Goal: Register for event/course

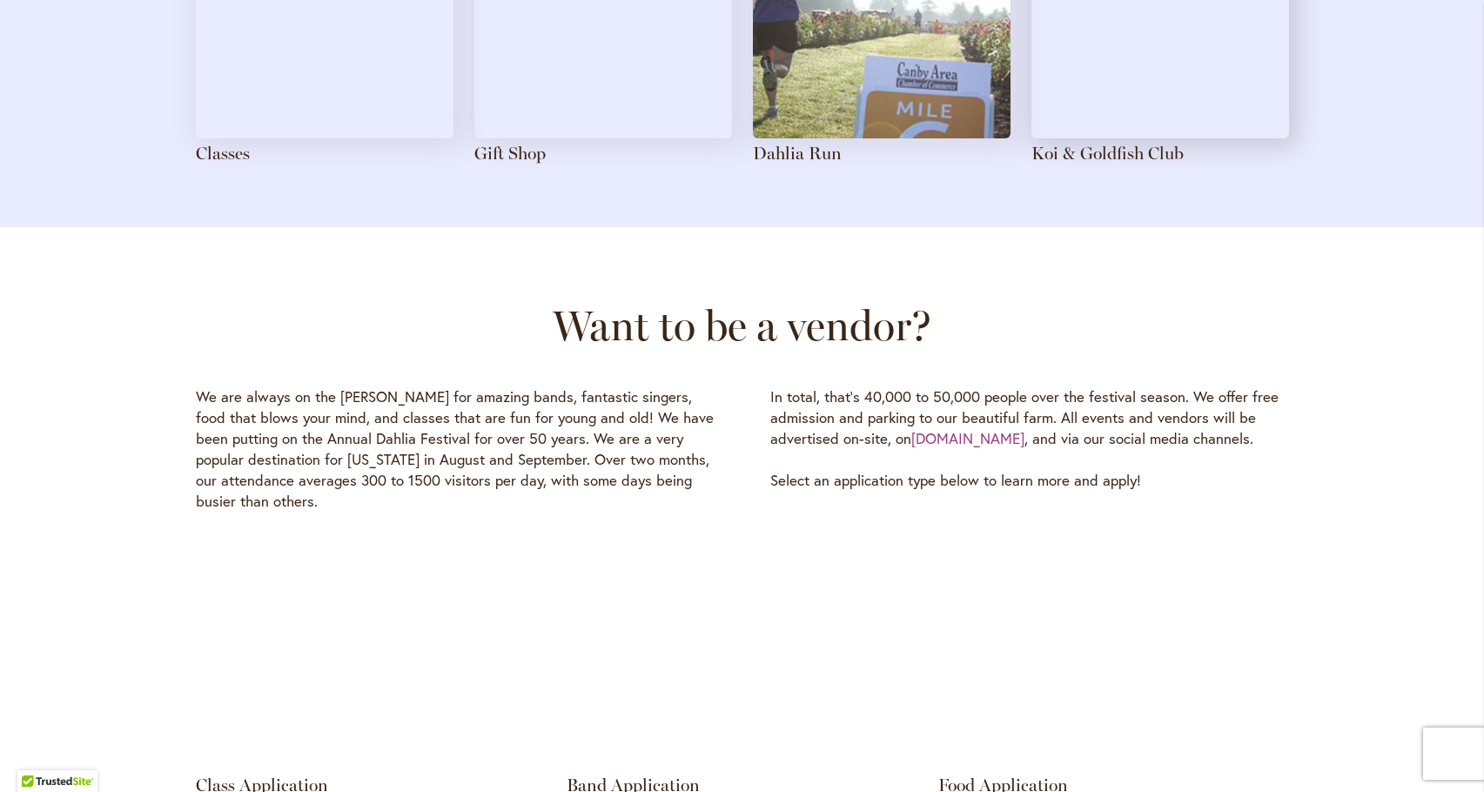
scroll to position [2002, 0]
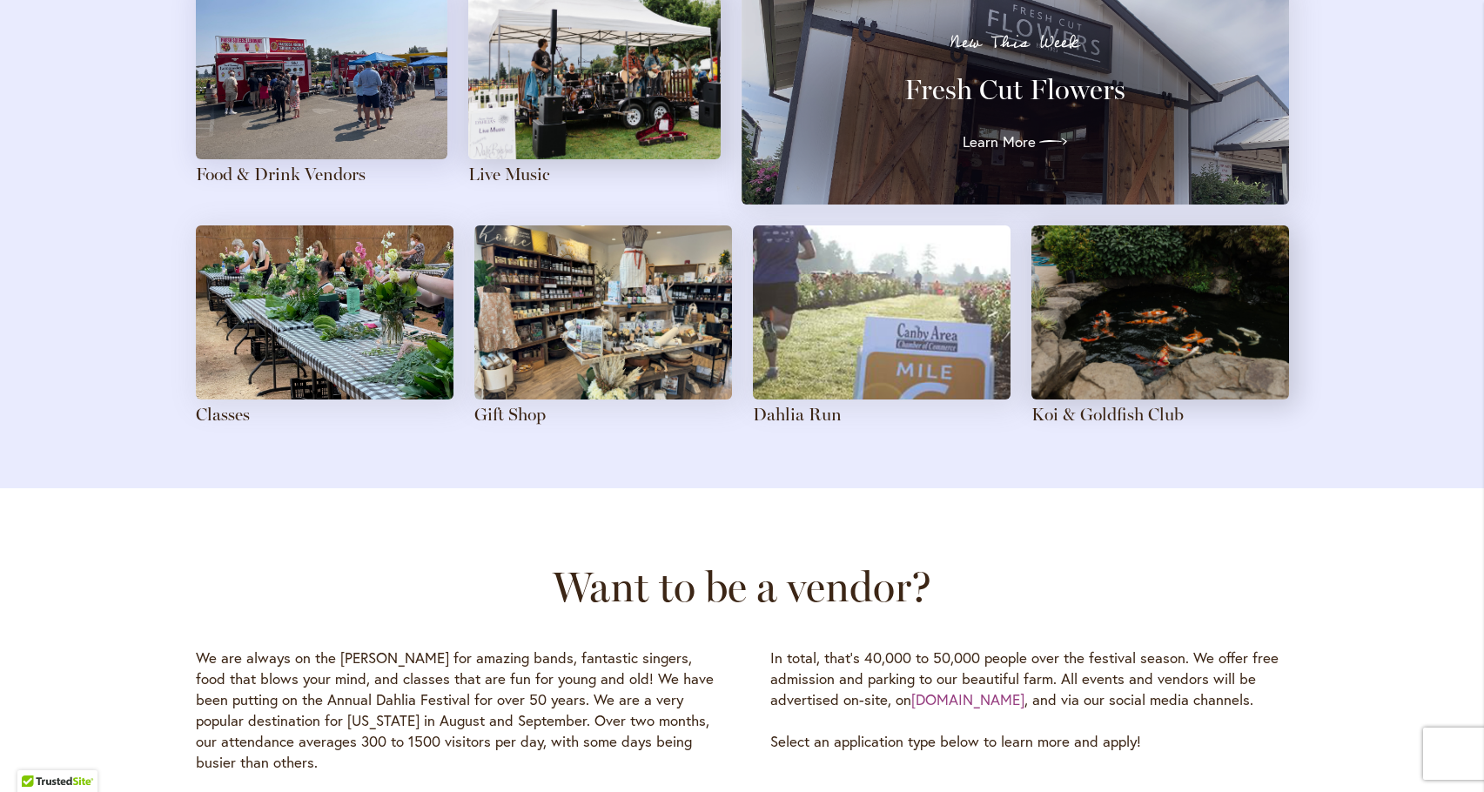
click at [871, 377] on img at bounding box center [882, 312] width 258 height 174
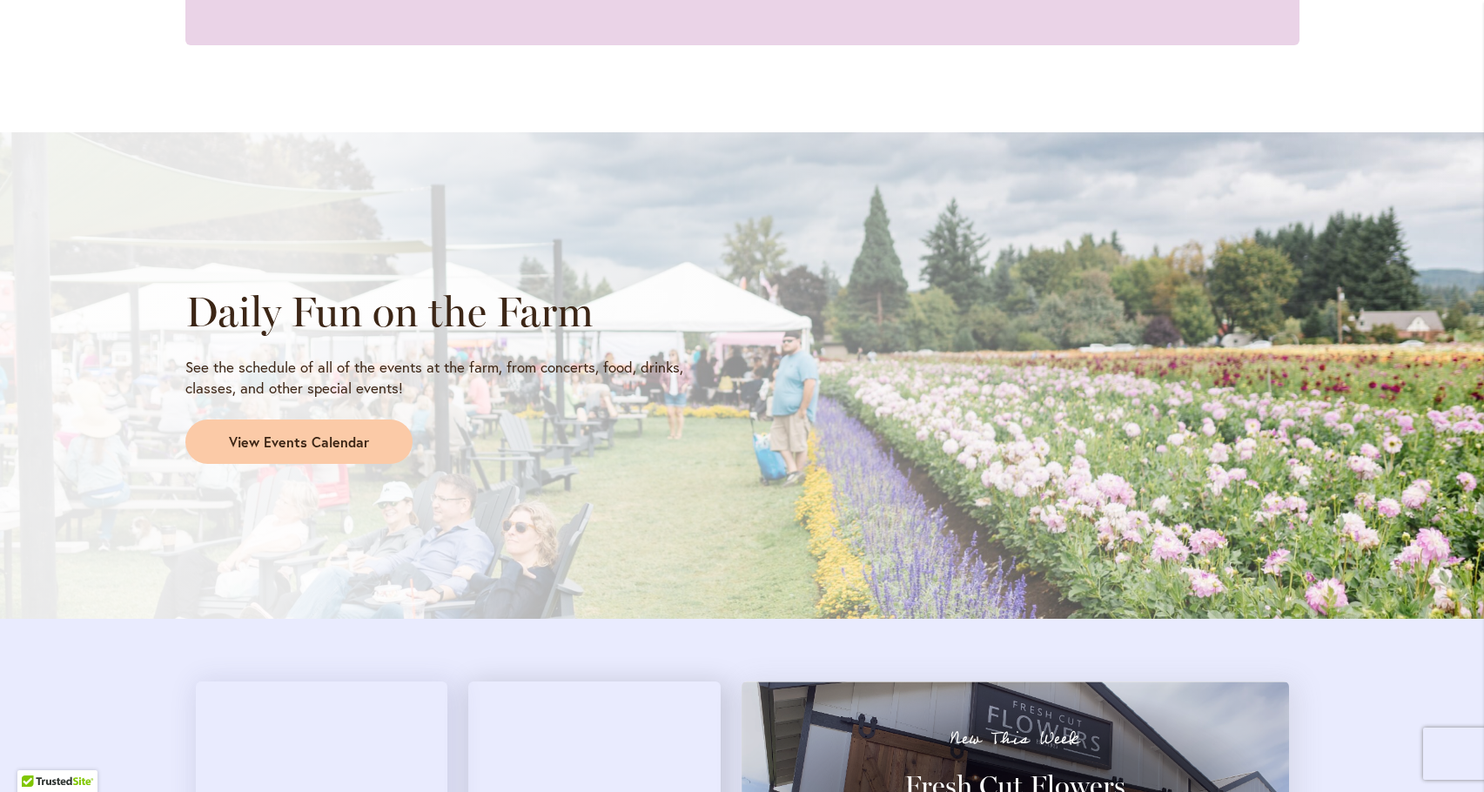
scroll to position [1393, 0]
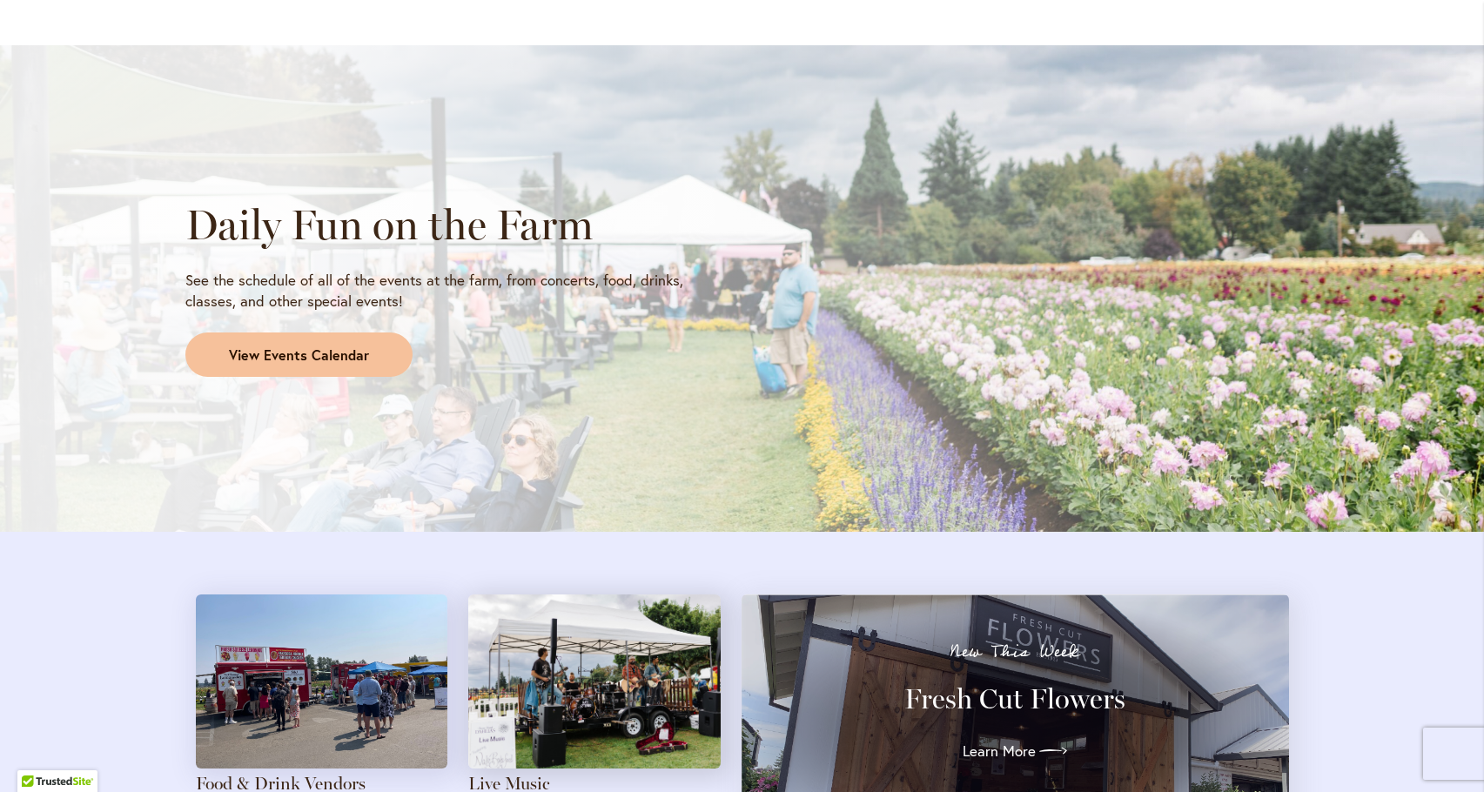
click at [326, 348] on span "View Events Calendar" at bounding box center [299, 356] width 140 height 20
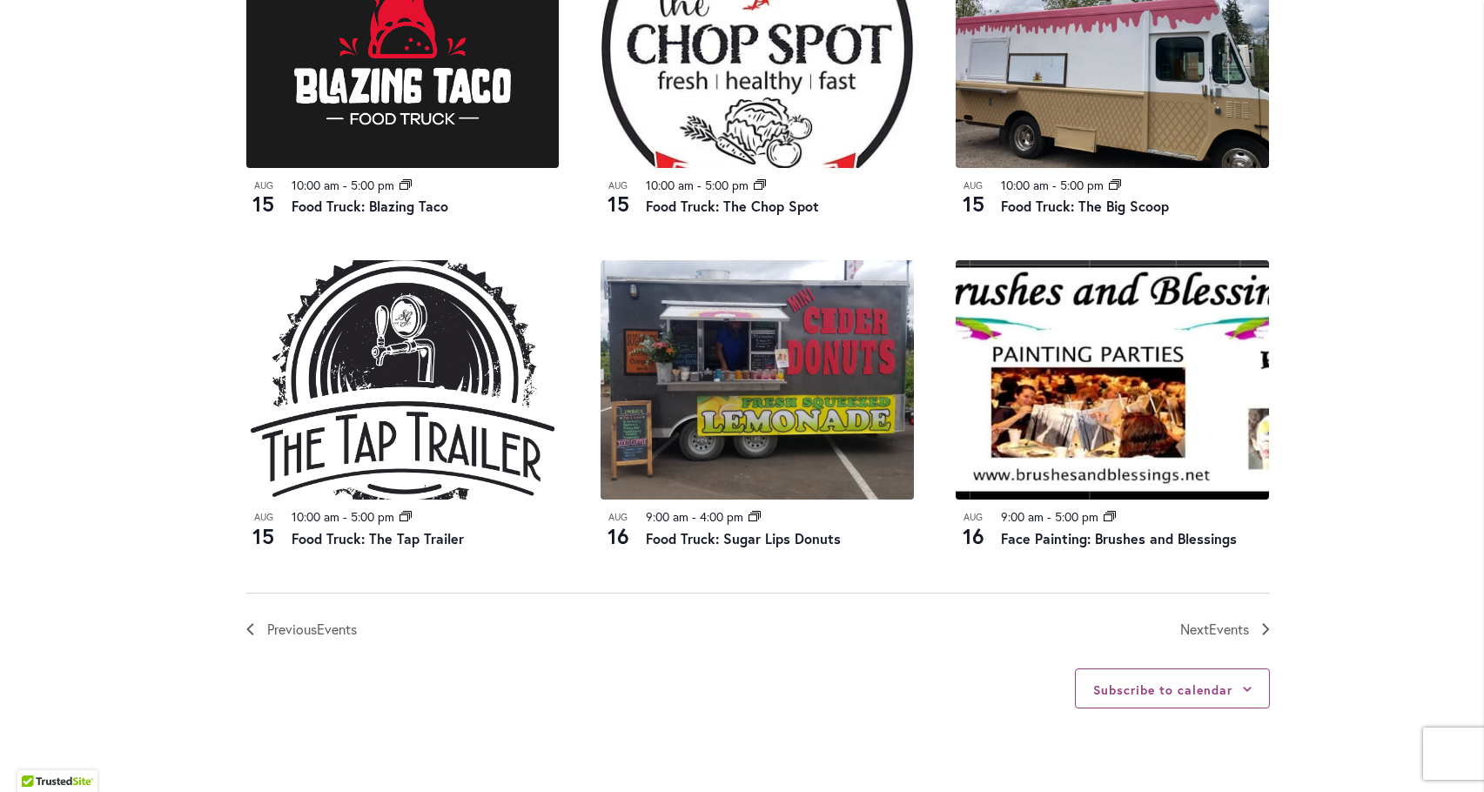
scroll to position [2089, 0]
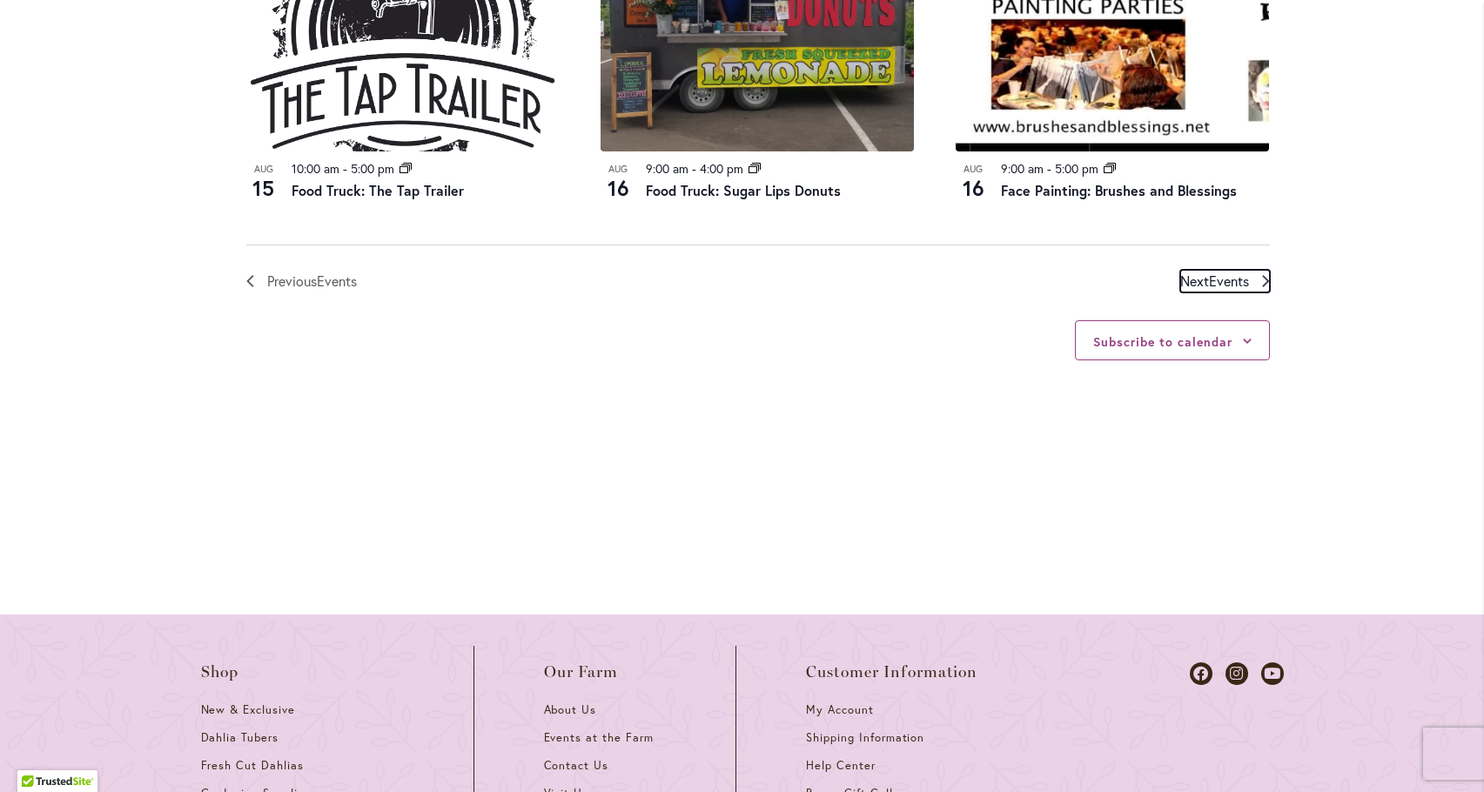
click at [1248, 283] on link "Next Events" at bounding box center [1226, 281] width 90 height 23
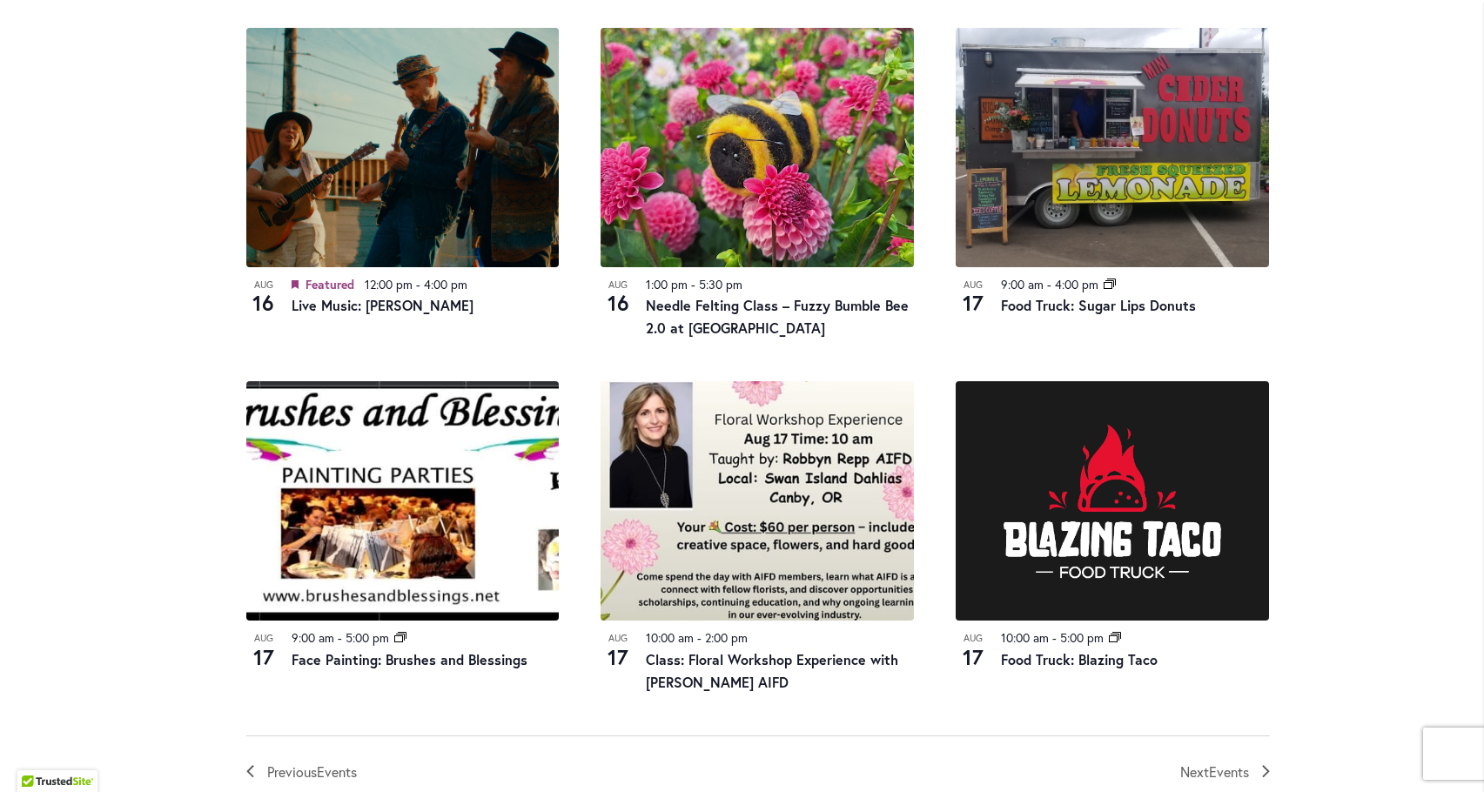
scroll to position [1990, 0]
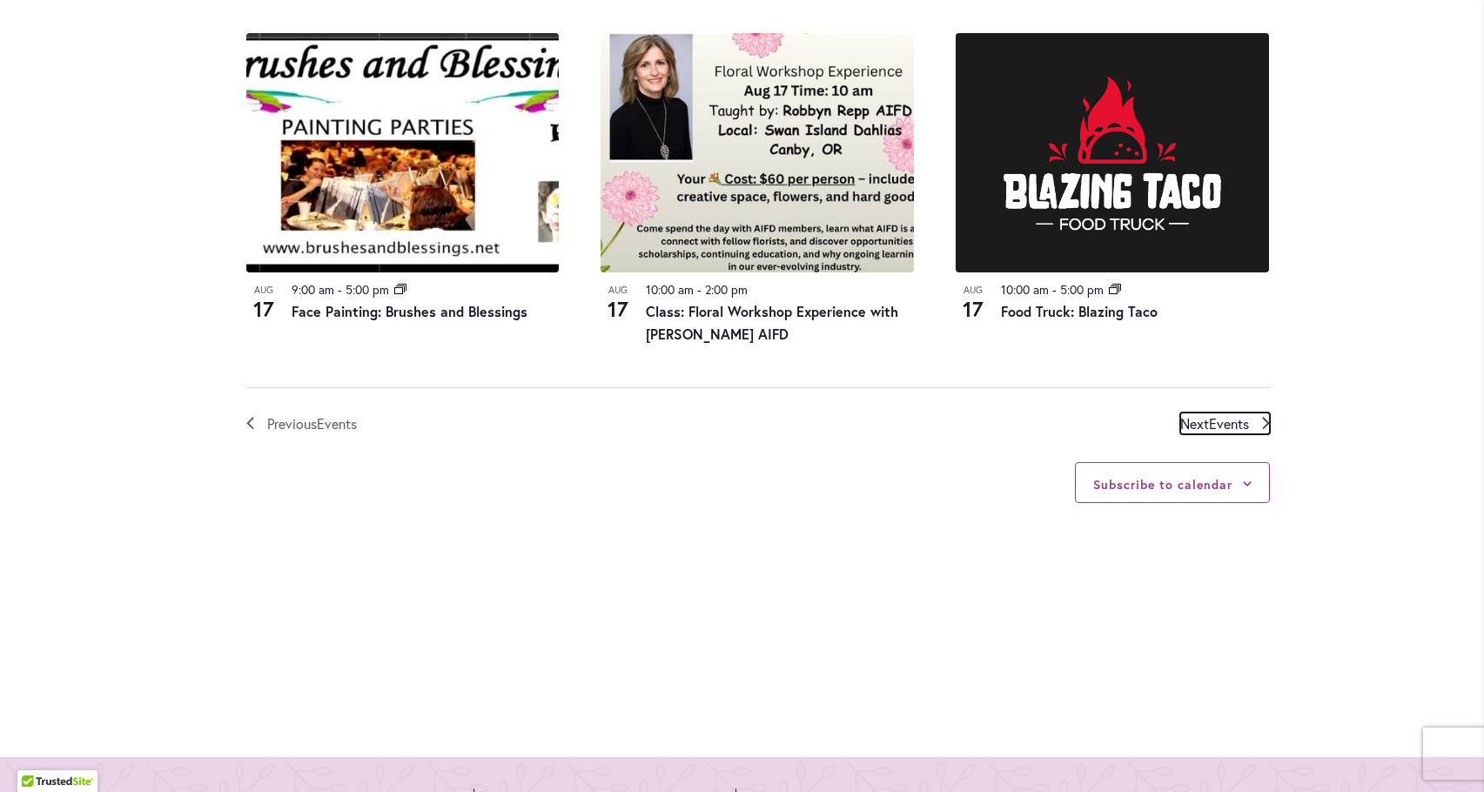
click at [1216, 420] on span "Events" at bounding box center [1229, 423] width 40 height 18
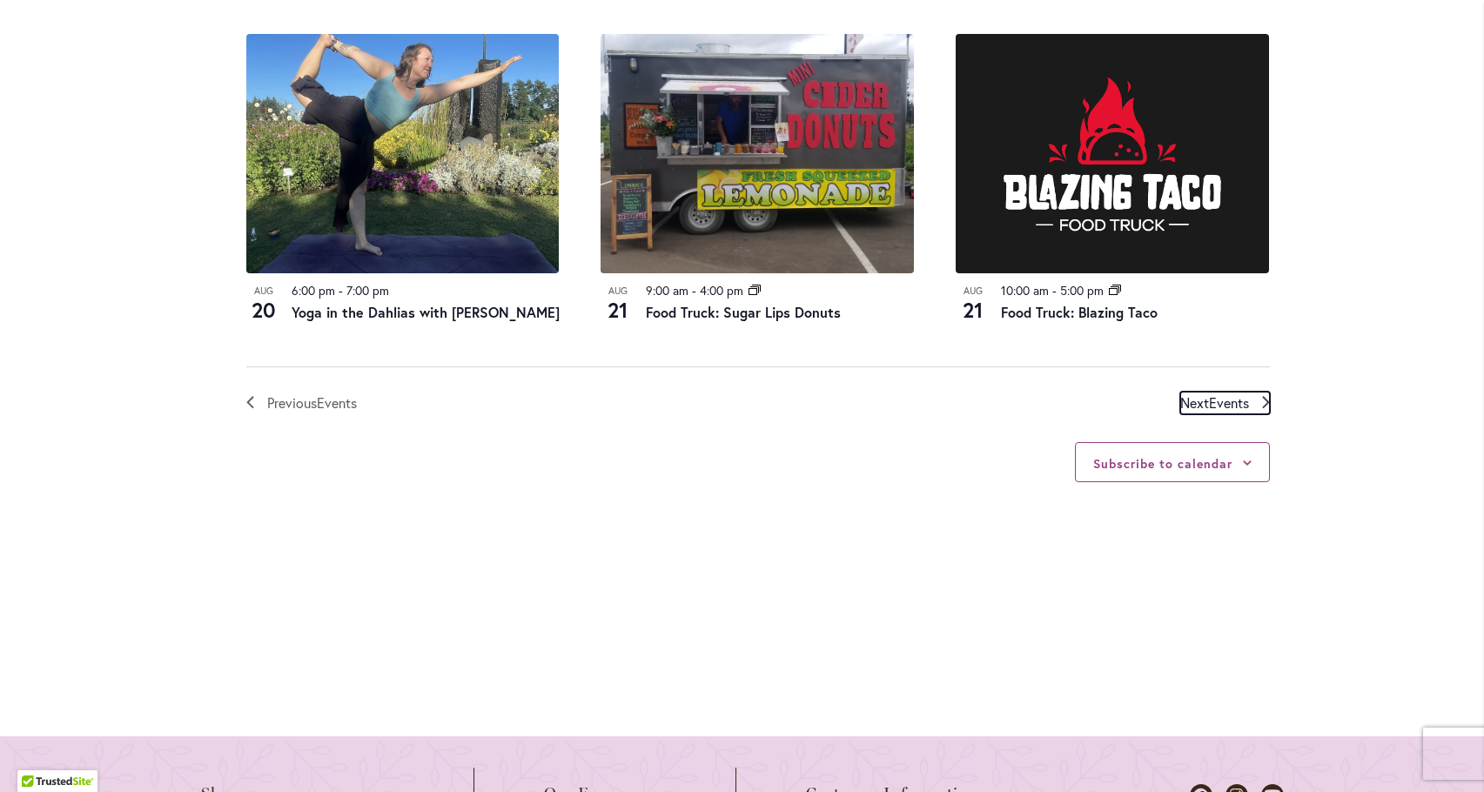
click at [1227, 412] on span "Events" at bounding box center [1229, 403] width 40 height 18
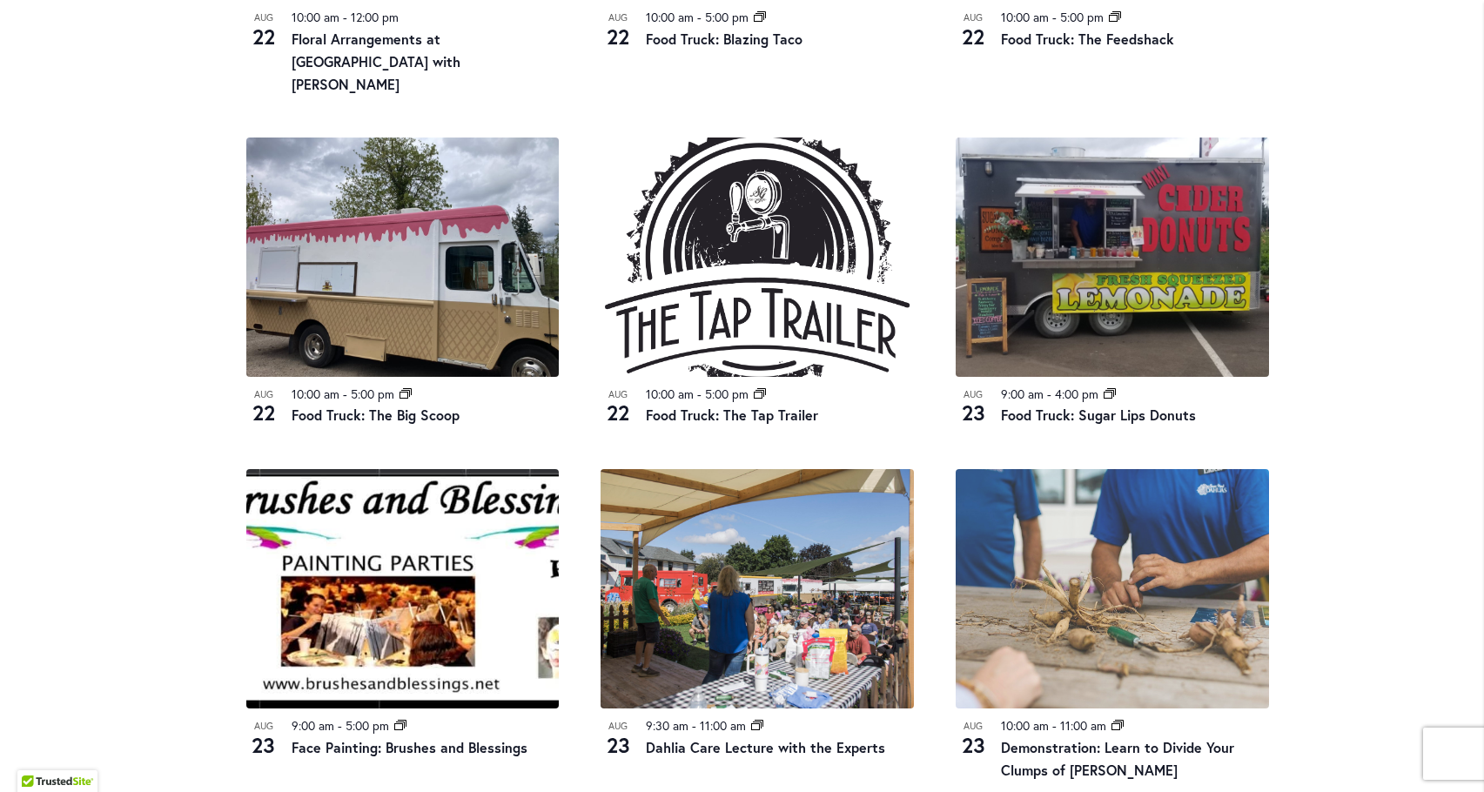
scroll to position [1729, 0]
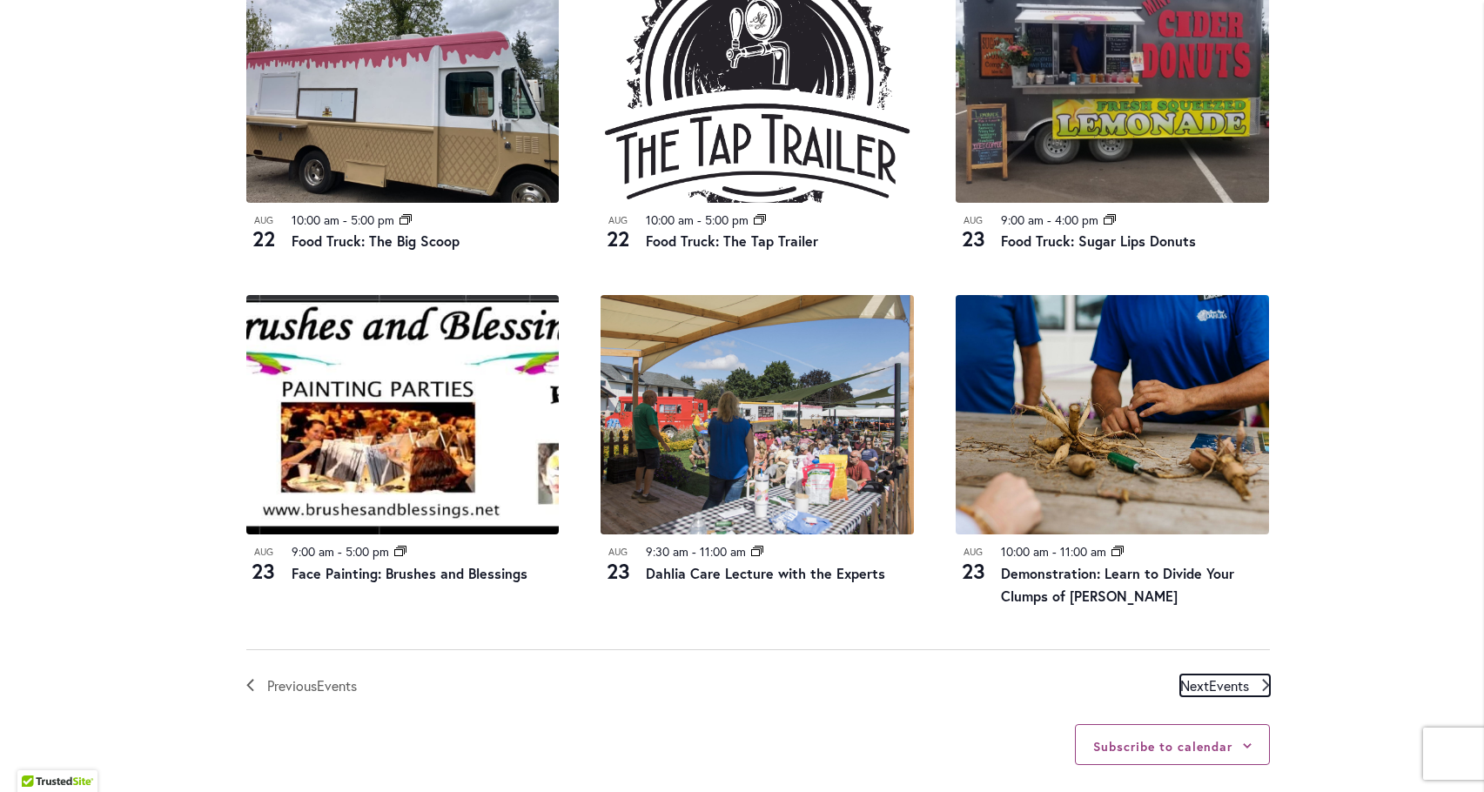
click at [1228, 676] on span "Events" at bounding box center [1229, 685] width 40 height 18
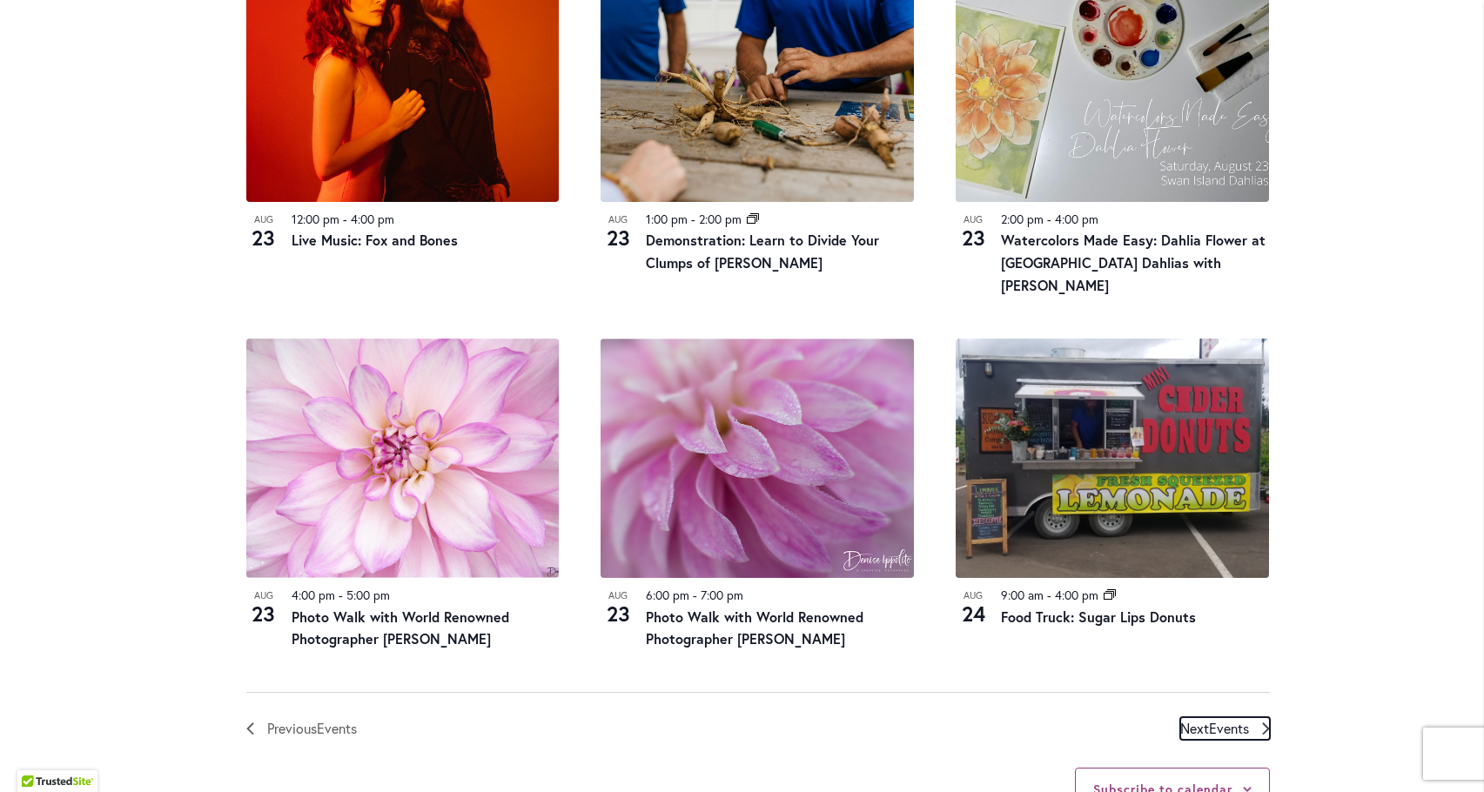
click at [1209, 719] on span "Events" at bounding box center [1229, 728] width 40 height 18
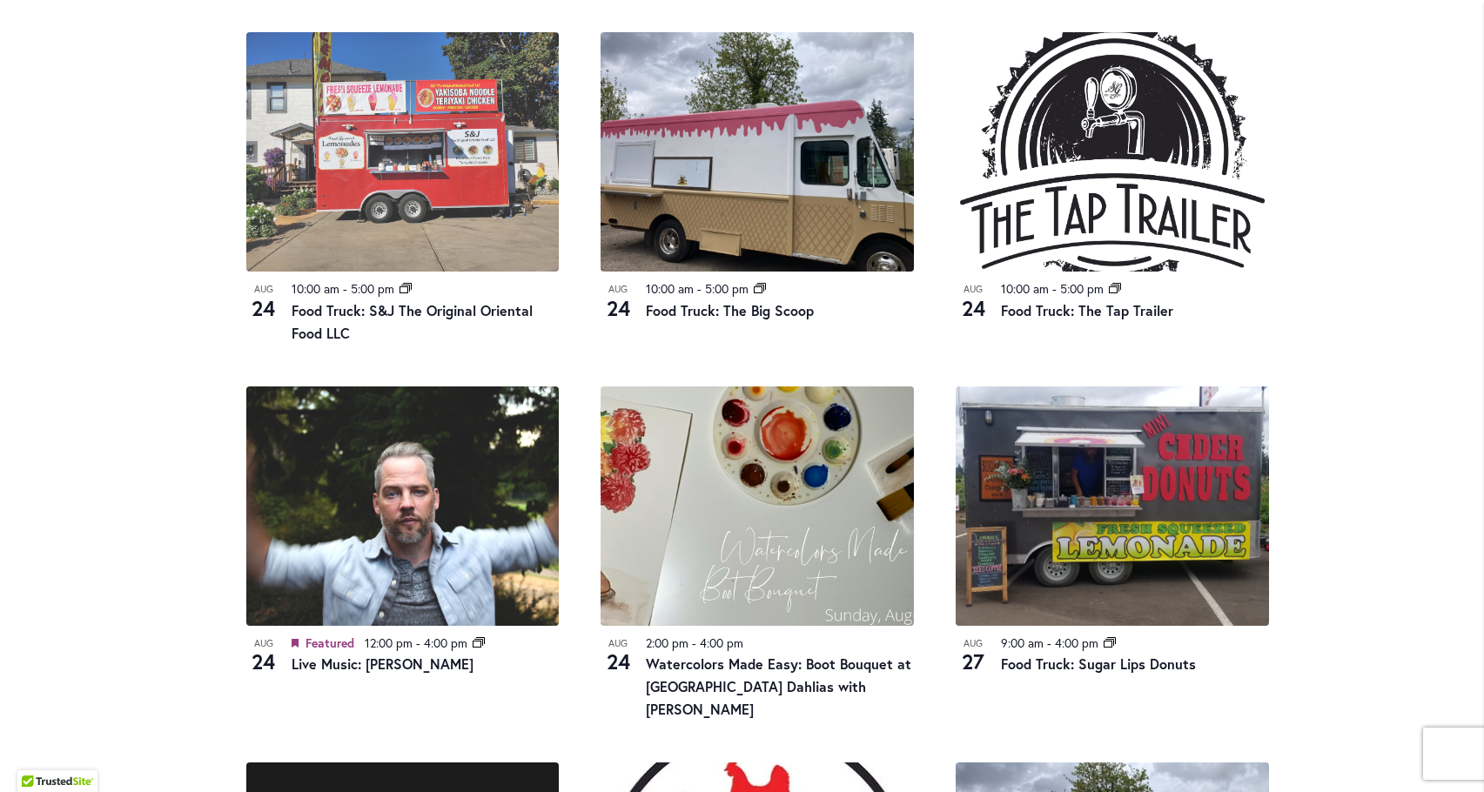
scroll to position [848, 0]
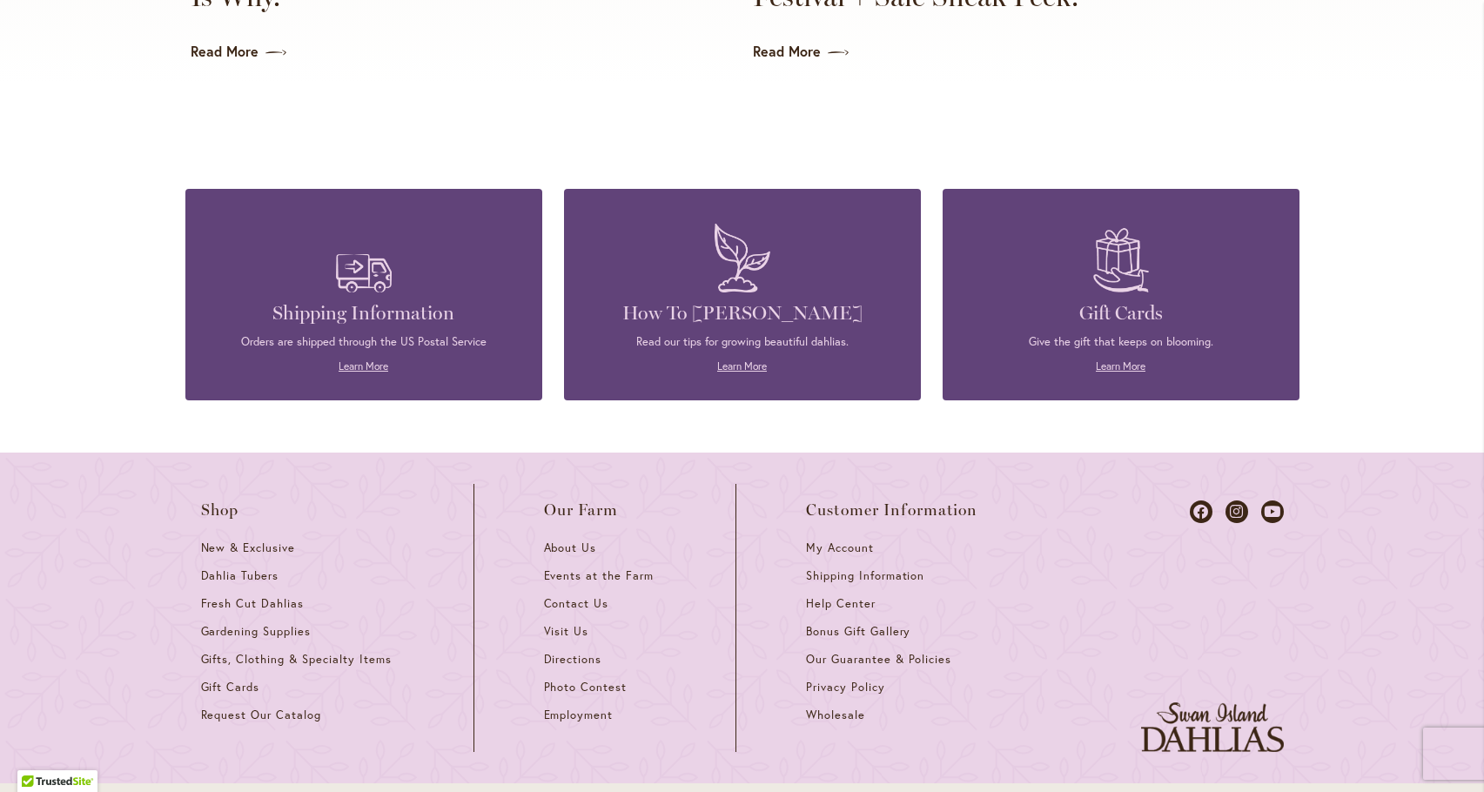
scroll to position [4673, 0]
